Goal: Check status: Check status

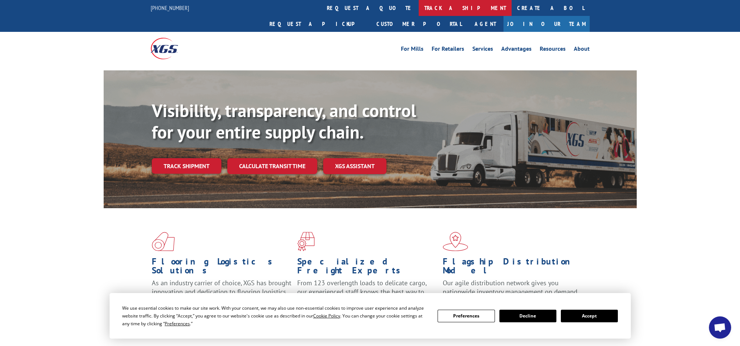
click at [419, 6] on link "track a shipment" at bounding box center [465, 8] width 93 height 16
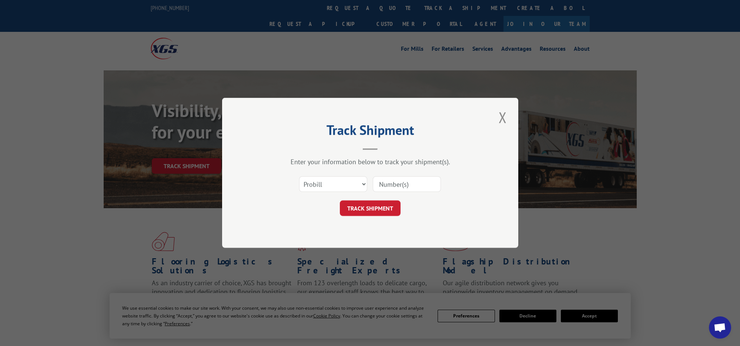
click at [403, 185] on input at bounding box center [407, 185] width 68 height 16
paste input "17270962"
type input "17270962"
click at [367, 207] on button "TRACK SHIPMENT" at bounding box center [370, 209] width 61 height 16
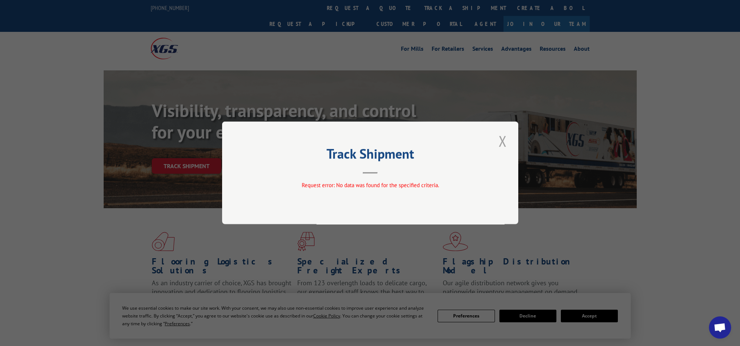
click at [503, 139] on button "Close modal" at bounding box center [502, 141] width 13 height 20
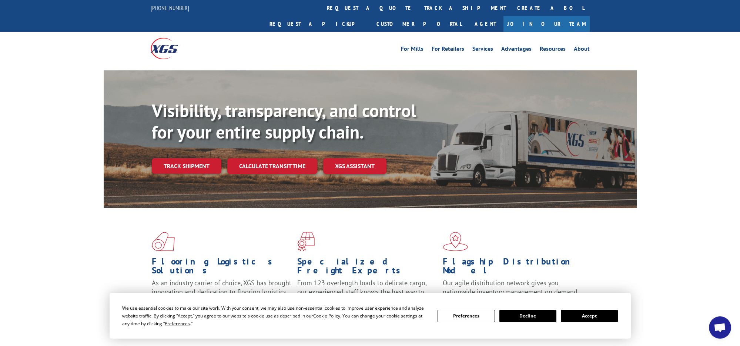
click at [593, 317] on button "Accept" at bounding box center [589, 315] width 57 height 13
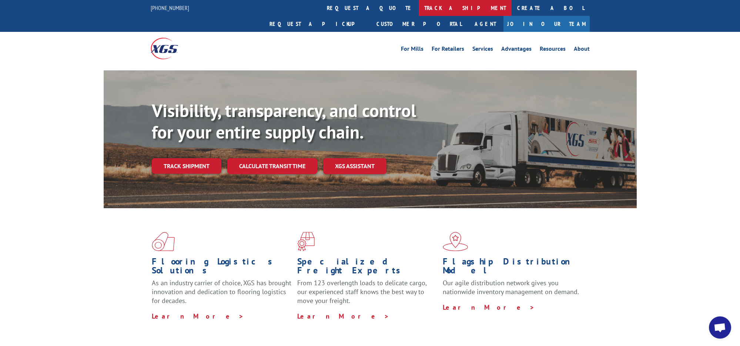
click at [419, 4] on link "track a shipment" at bounding box center [465, 8] width 93 height 16
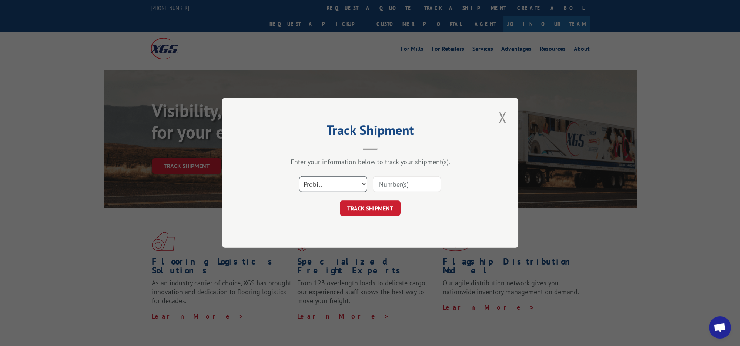
click at [357, 187] on select "Select category... Probill BOL PO" at bounding box center [333, 185] width 68 height 16
select select "bol"
click at [299, 177] on select "Select category... Probill BOL PO" at bounding box center [333, 185] width 68 height 16
click at [313, 183] on select "Select category... Probill BOL PO" at bounding box center [333, 185] width 68 height 16
click at [299, 177] on select "Select category... Probill BOL PO" at bounding box center [333, 185] width 68 height 16
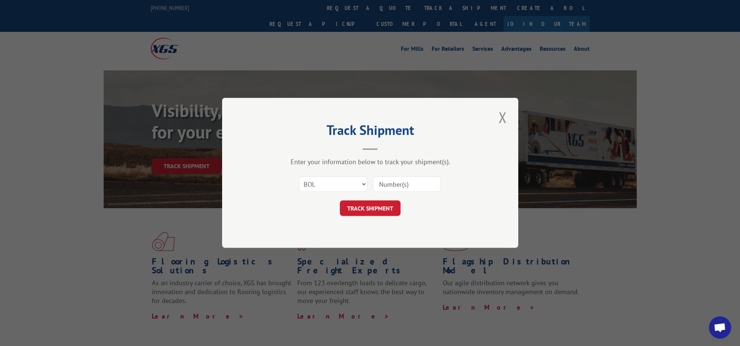
paste input "5956651"
type input "5956651"
click at [372, 206] on button "TRACK SHIPMENT" at bounding box center [370, 209] width 61 height 16
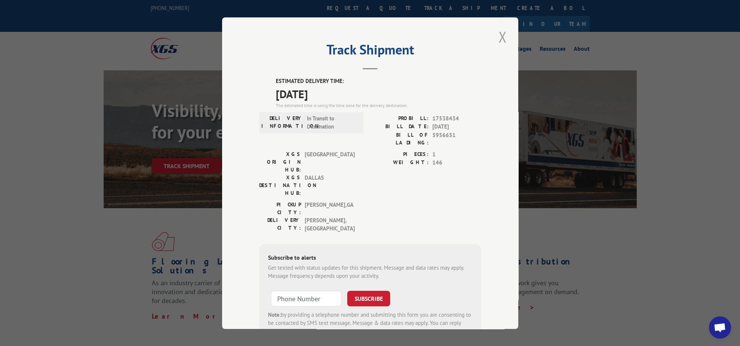
click at [498, 33] on button "Close modal" at bounding box center [502, 37] width 13 height 20
